Goal: Navigation & Orientation: Understand site structure

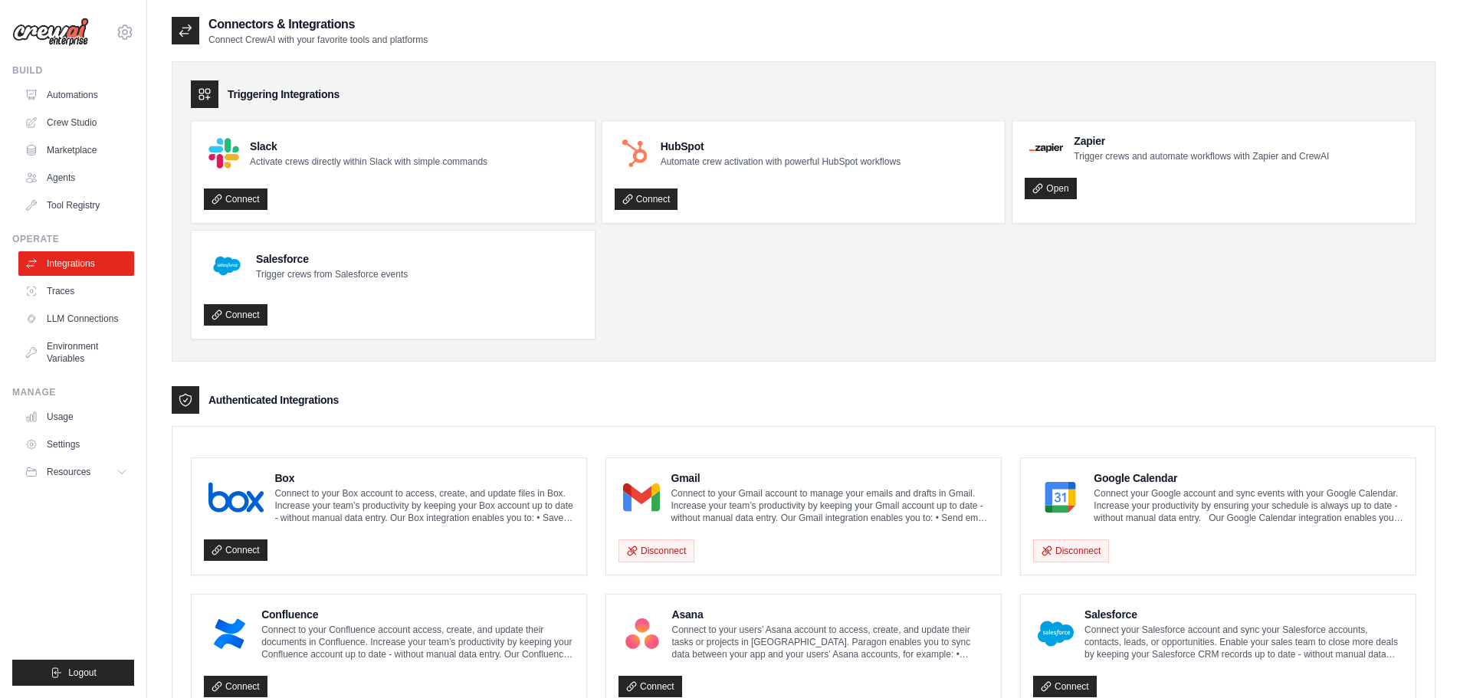
click at [263, 90] on div "Triggering Integrations" at bounding box center [804, 94] width 1226 height 28
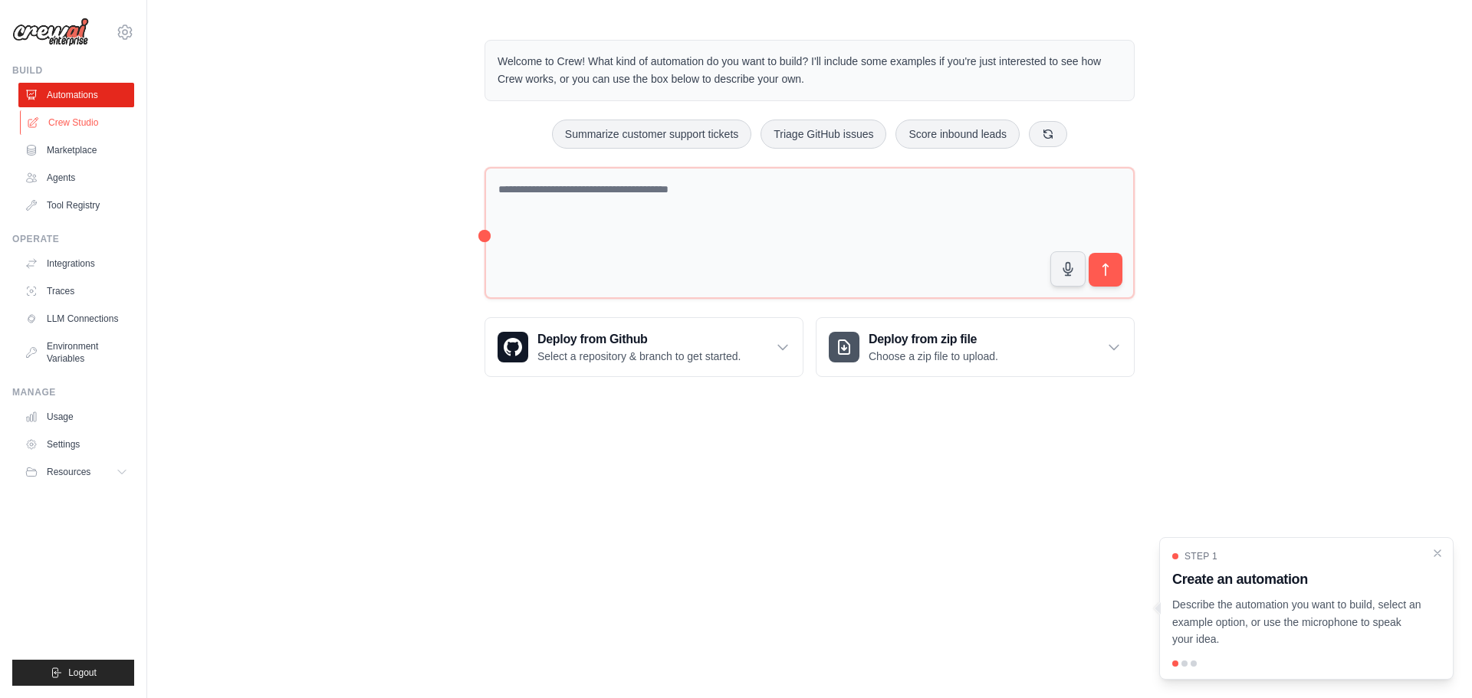
click at [75, 117] on link "Crew Studio" at bounding box center [78, 122] width 116 height 25
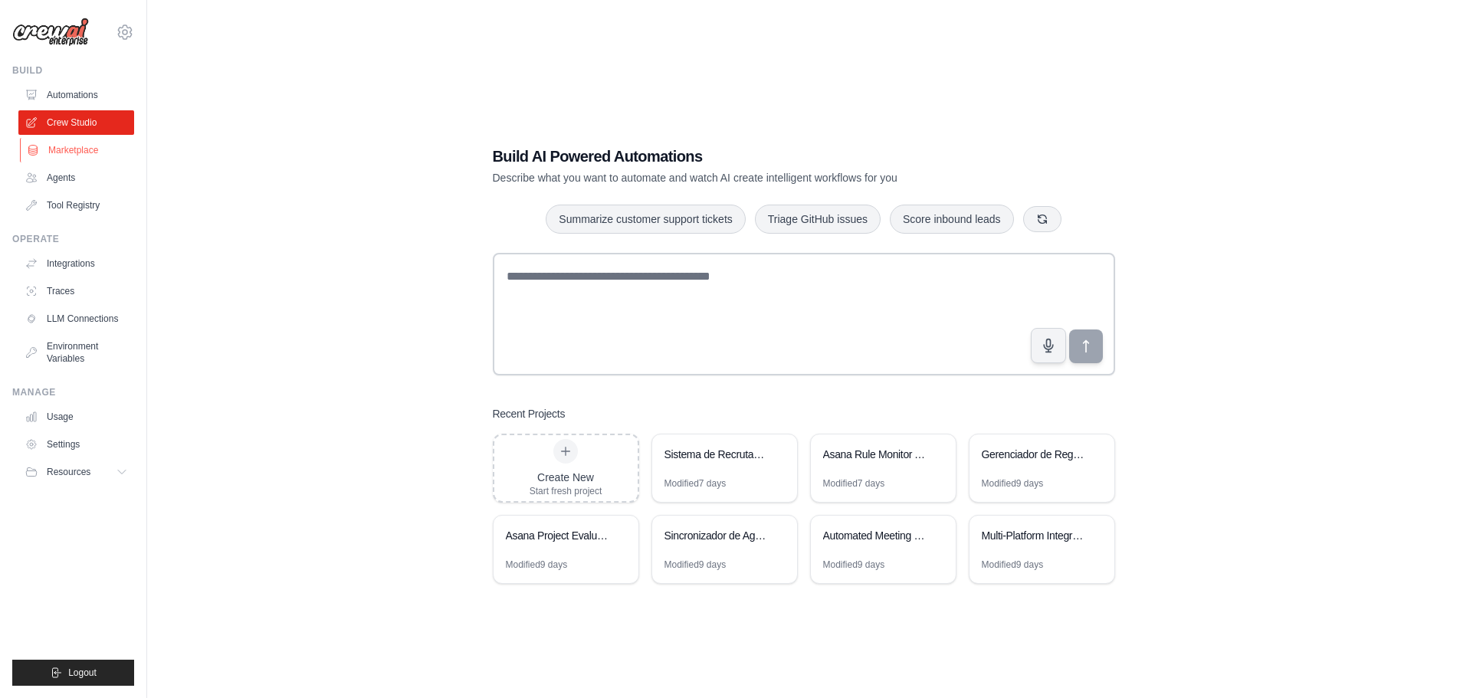
click at [69, 147] on link "Marketplace" at bounding box center [78, 150] width 116 height 25
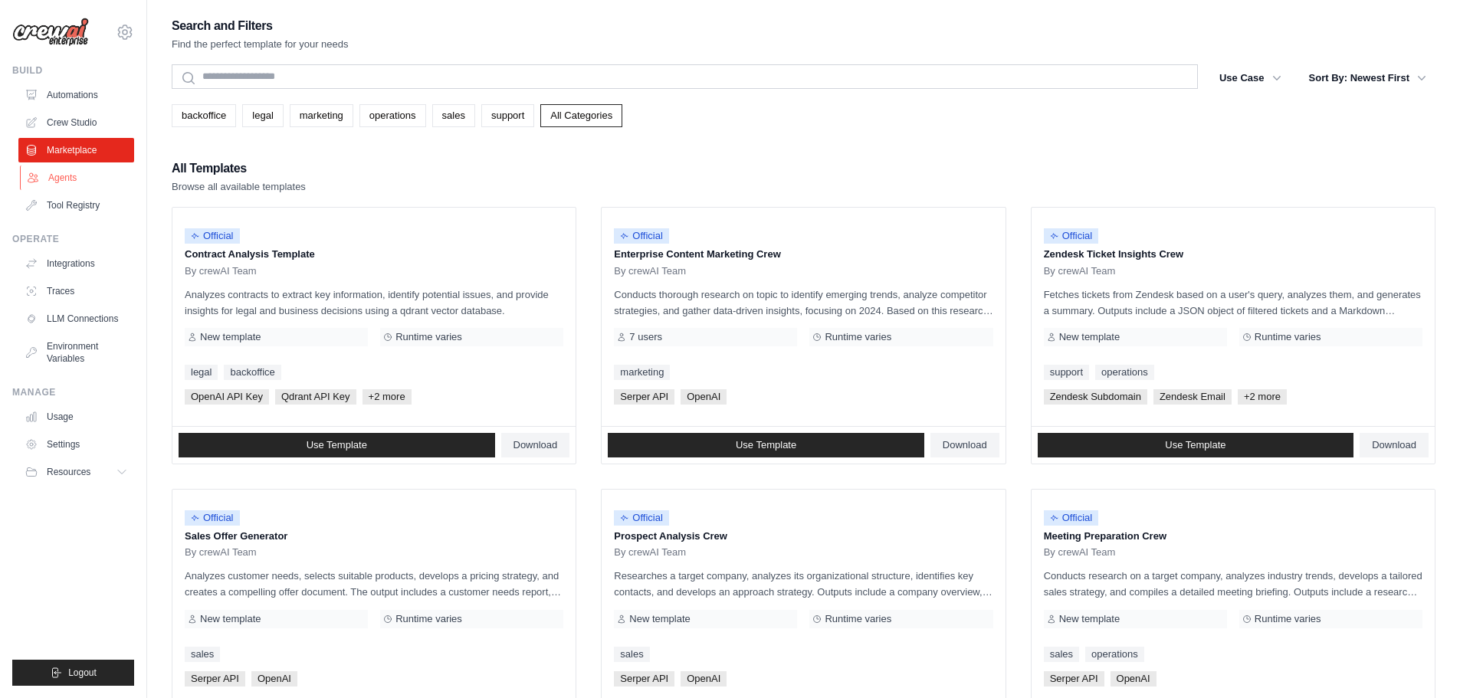
click at [84, 189] on link "Agents" at bounding box center [78, 178] width 116 height 25
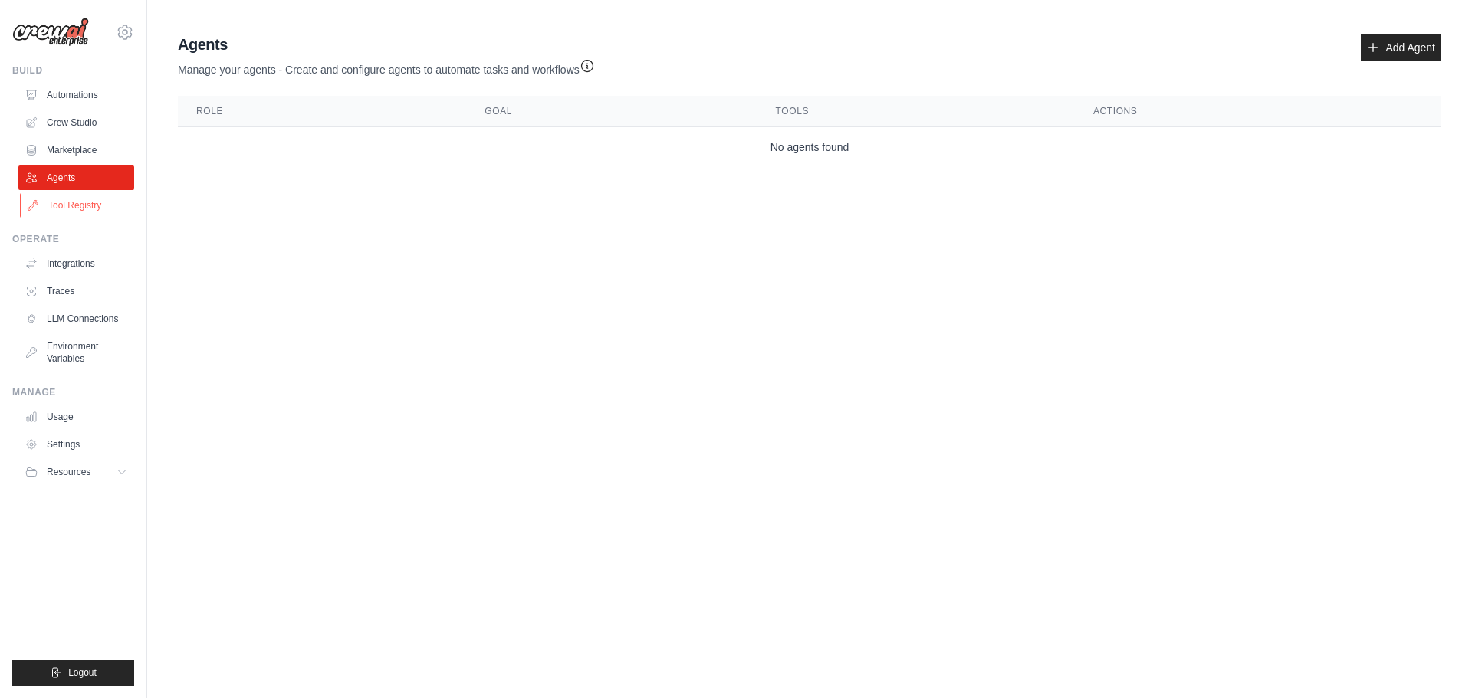
click at [87, 208] on link "Tool Registry" at bounding box center [78, 205] width 116 height 25
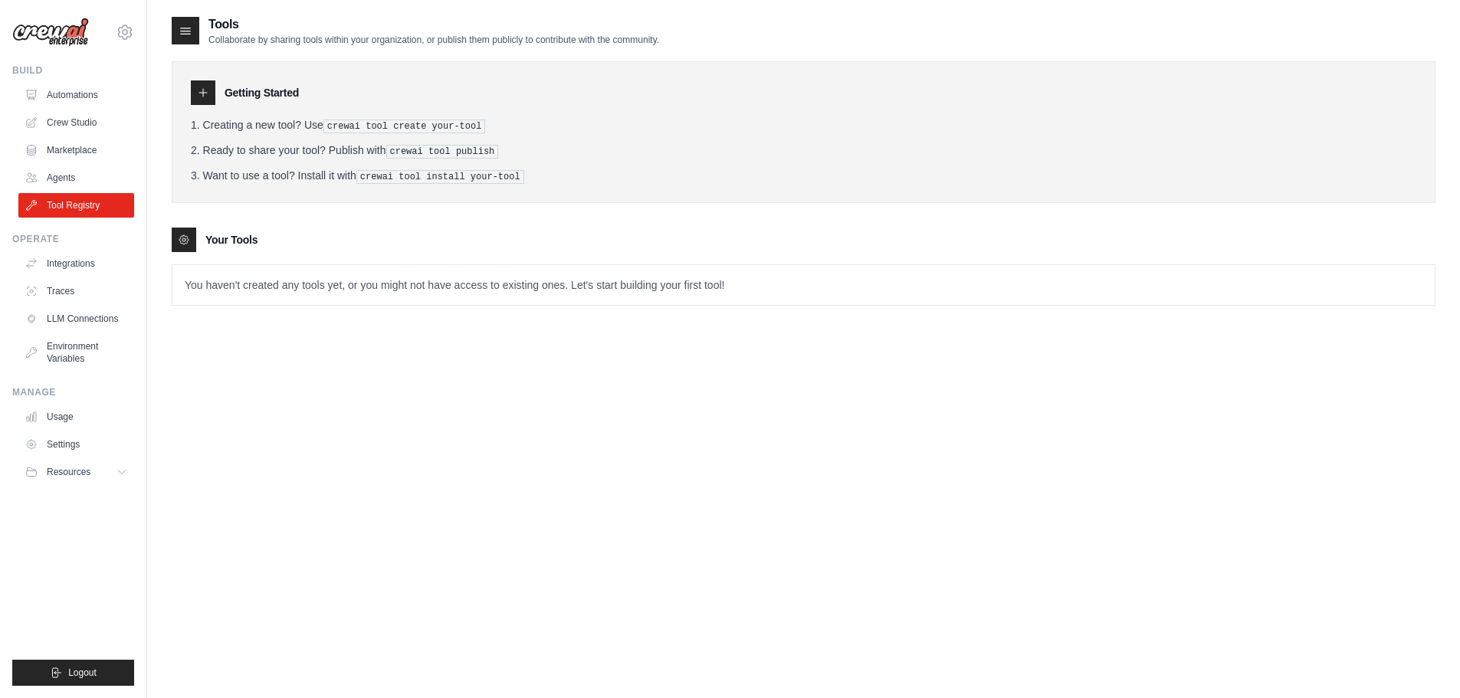
click at [43, 33] on img at bounding box center [50, 32] width 77 height 29
click at [63, 273] on link "Integrations" at bounding box center [78, 263] width 116 height 25
